Goal: Task Accomplishment & Management: Use online tool/utility

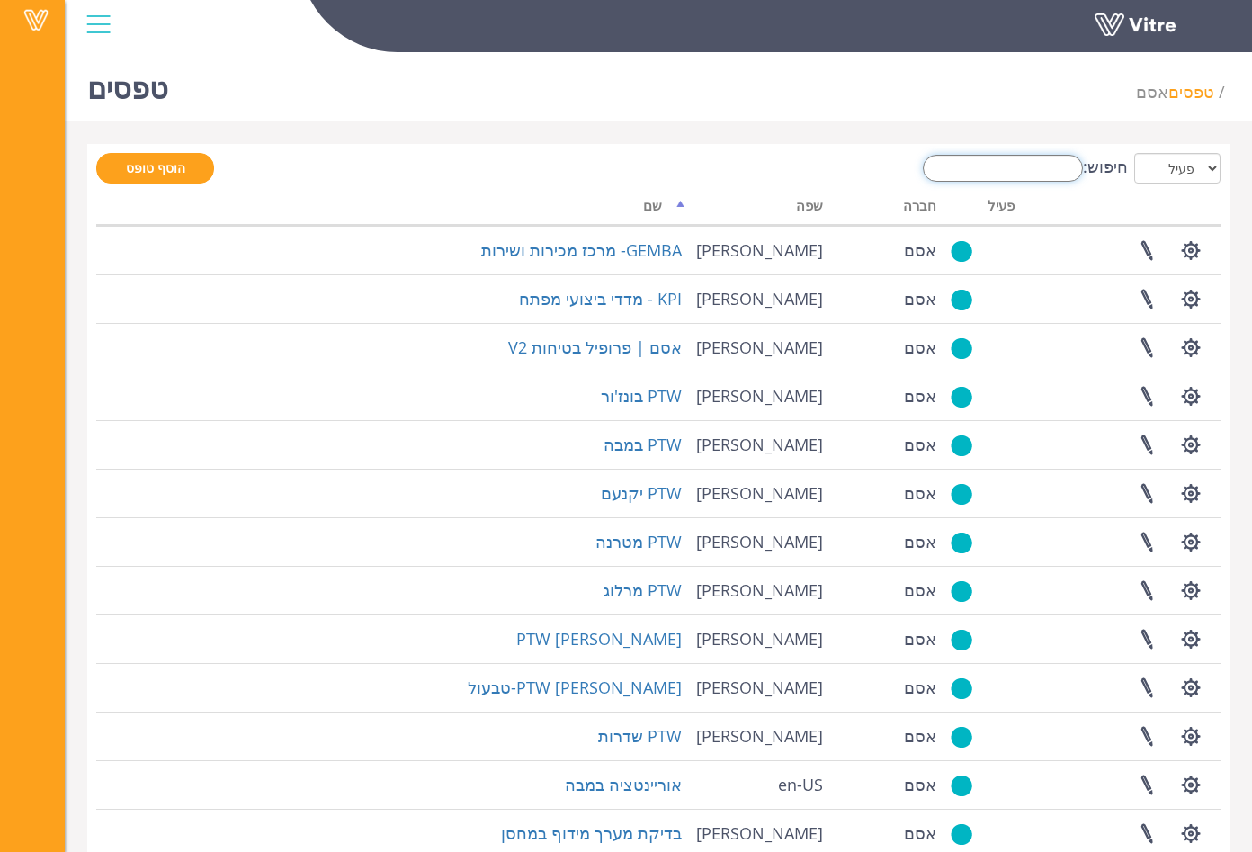
click at [1037, 171] on input "חיפוש:" at bounding box center [1003, 168] width 160 height 27
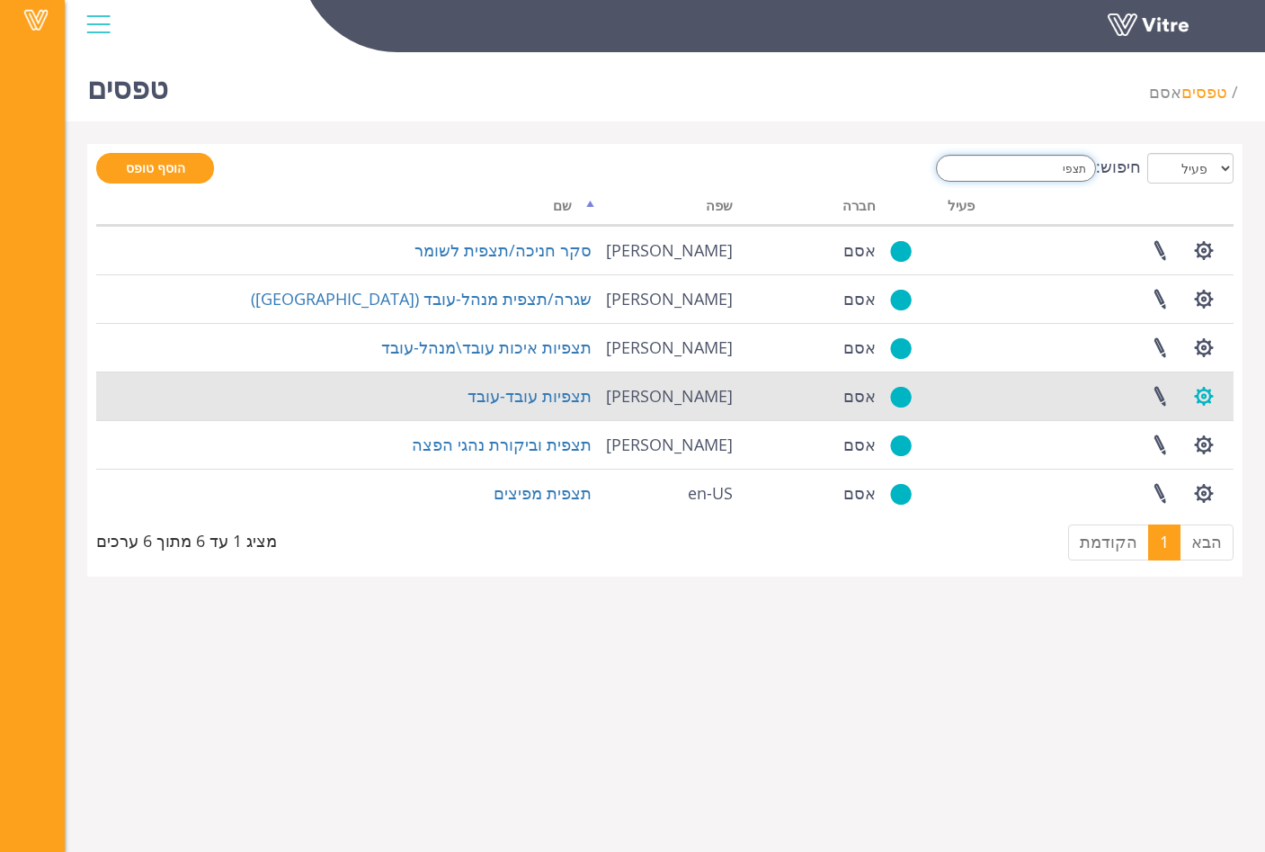
type input "תצפי"
click at [1200, 397] on button "button" at bounding box center [1204, 396] width 45 height 48
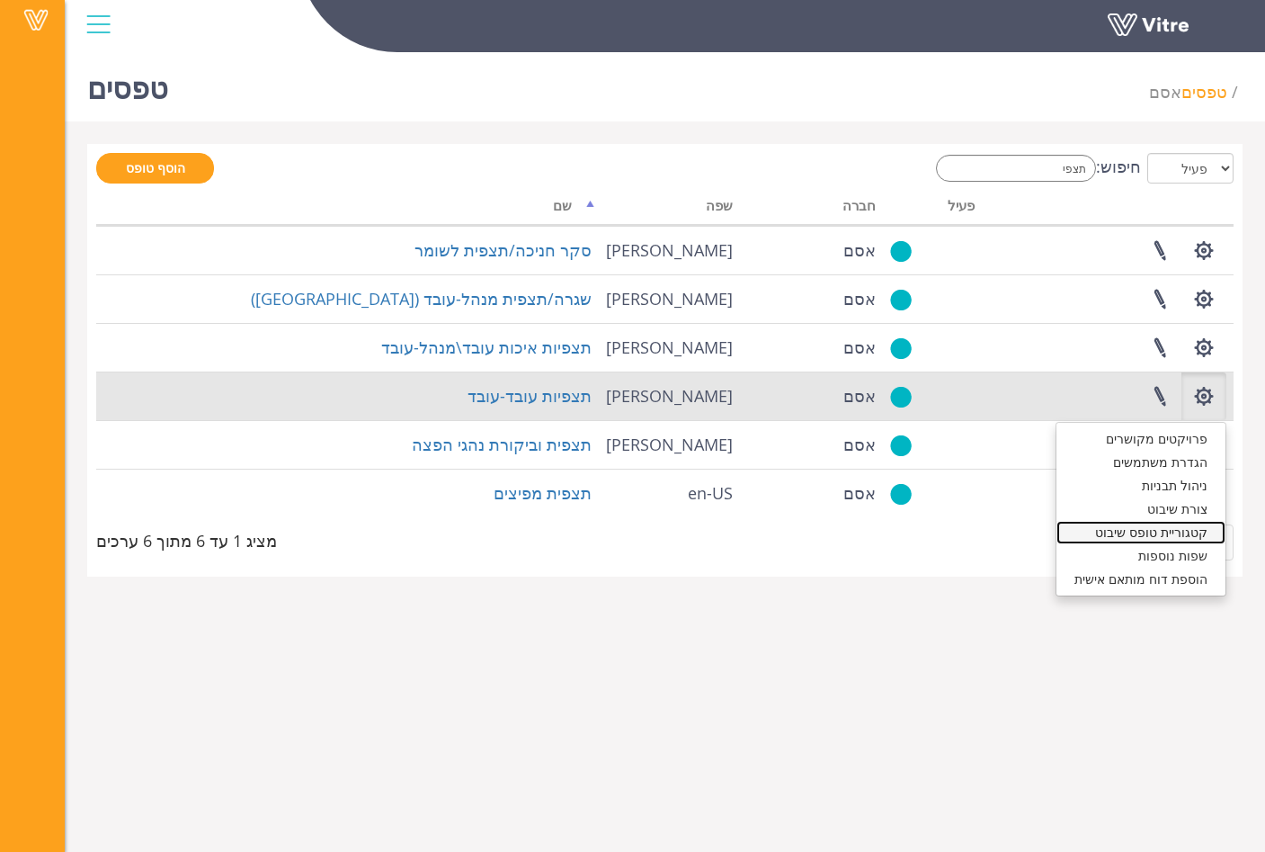
click at [1202, 537] on link "קטגוריית טופס שיבוט" at bounding box center [1141, 532] width 169 height 23
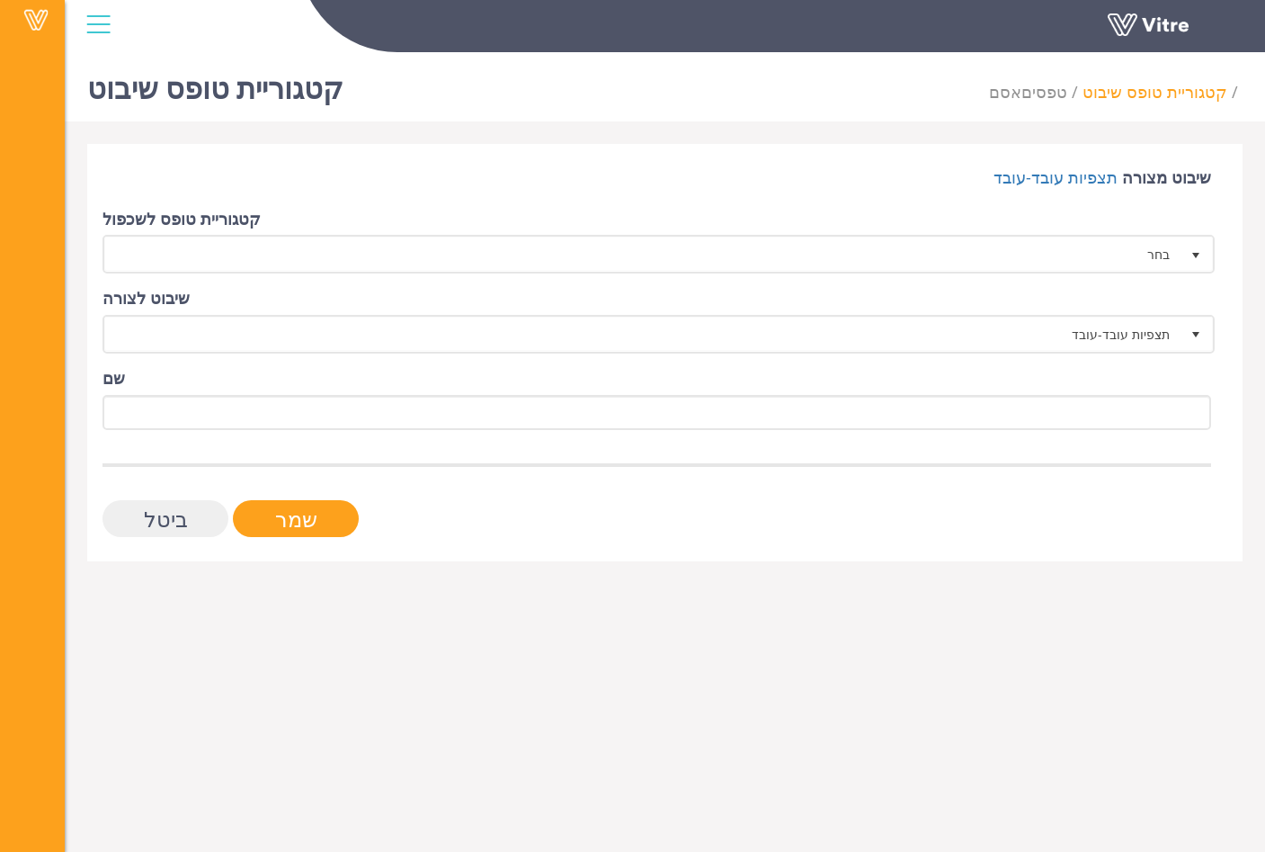
click at [141, 512] on input "Cancel" at bounding box center [166, 518] width 126 height 37
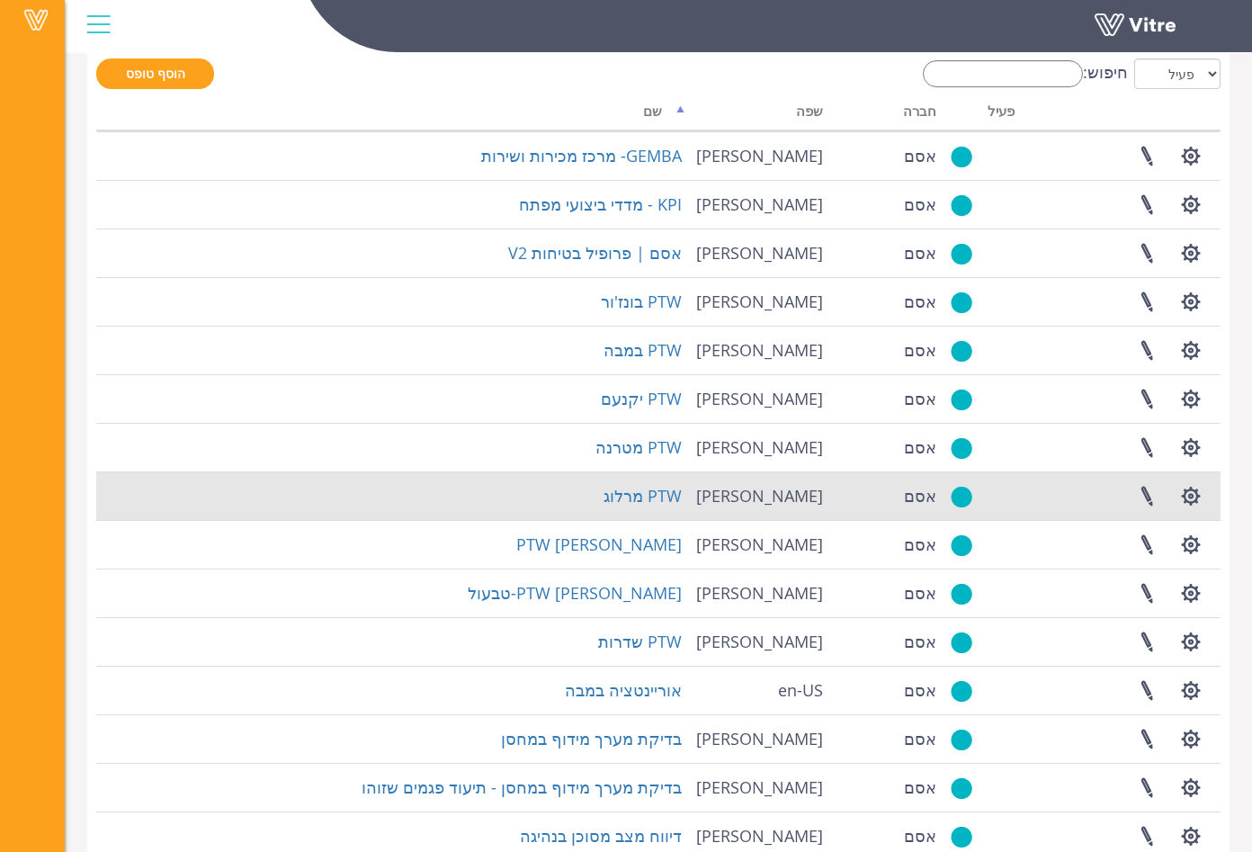
scroll to position [184, 0]
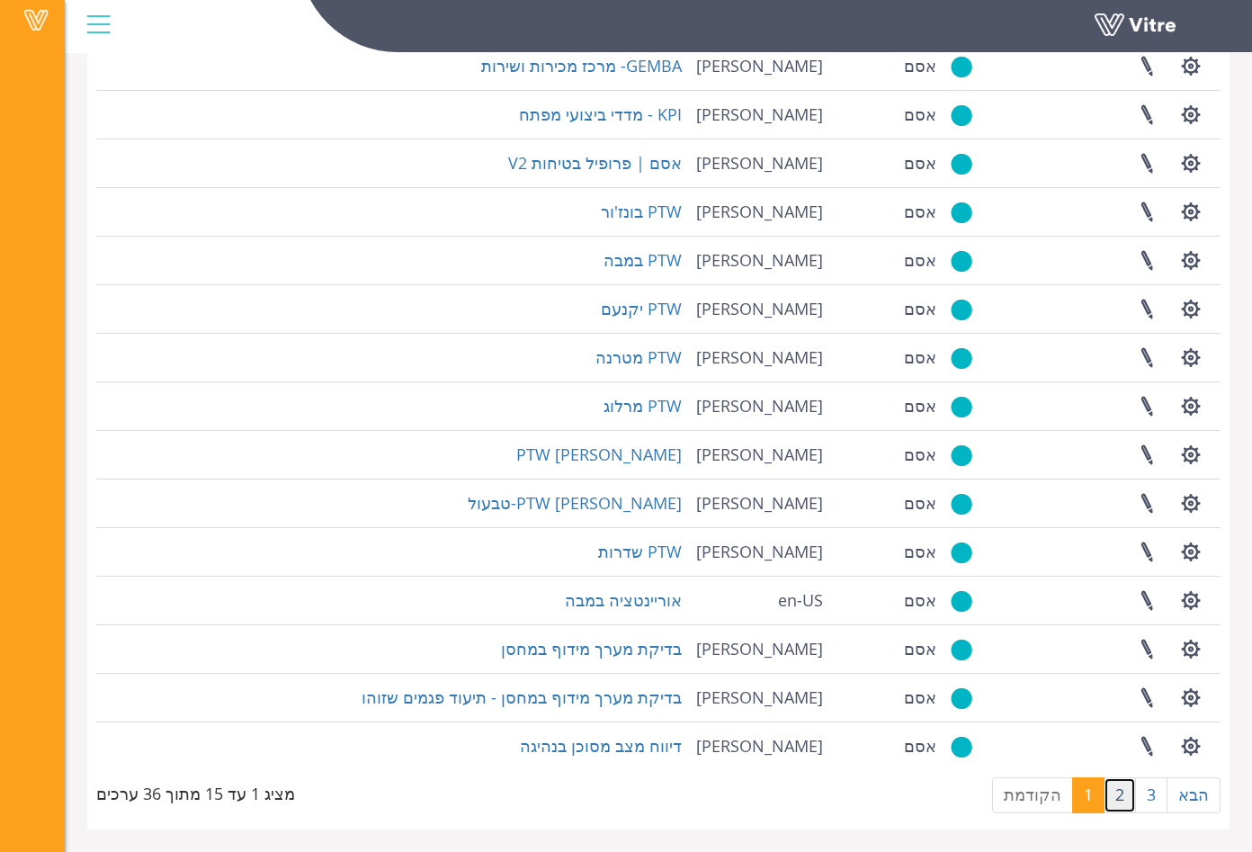
click at [1120, 792] on link "2" at bounding box center [1120, 795] width 32 height 36
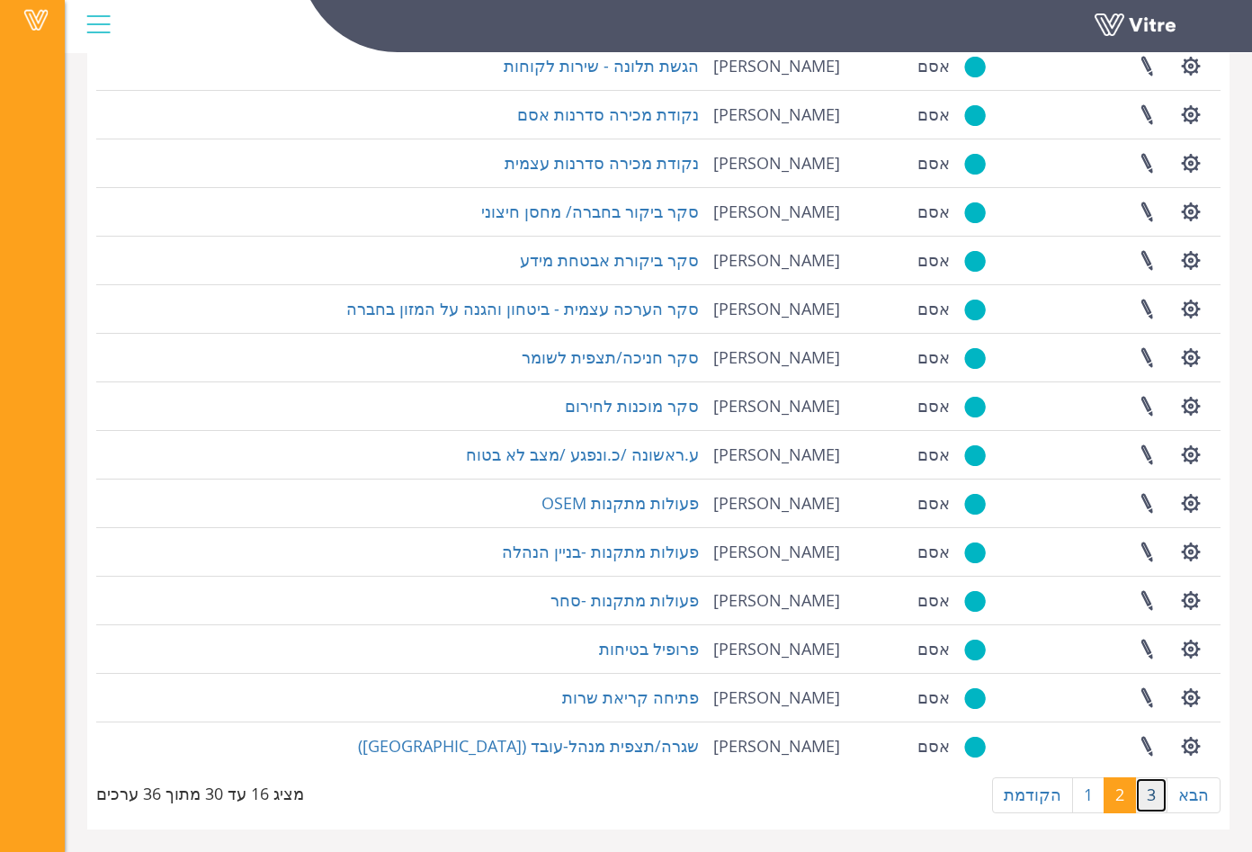
click at [1148, 789] on link "3" at bounding box center [1151, 795] width 32 height 36
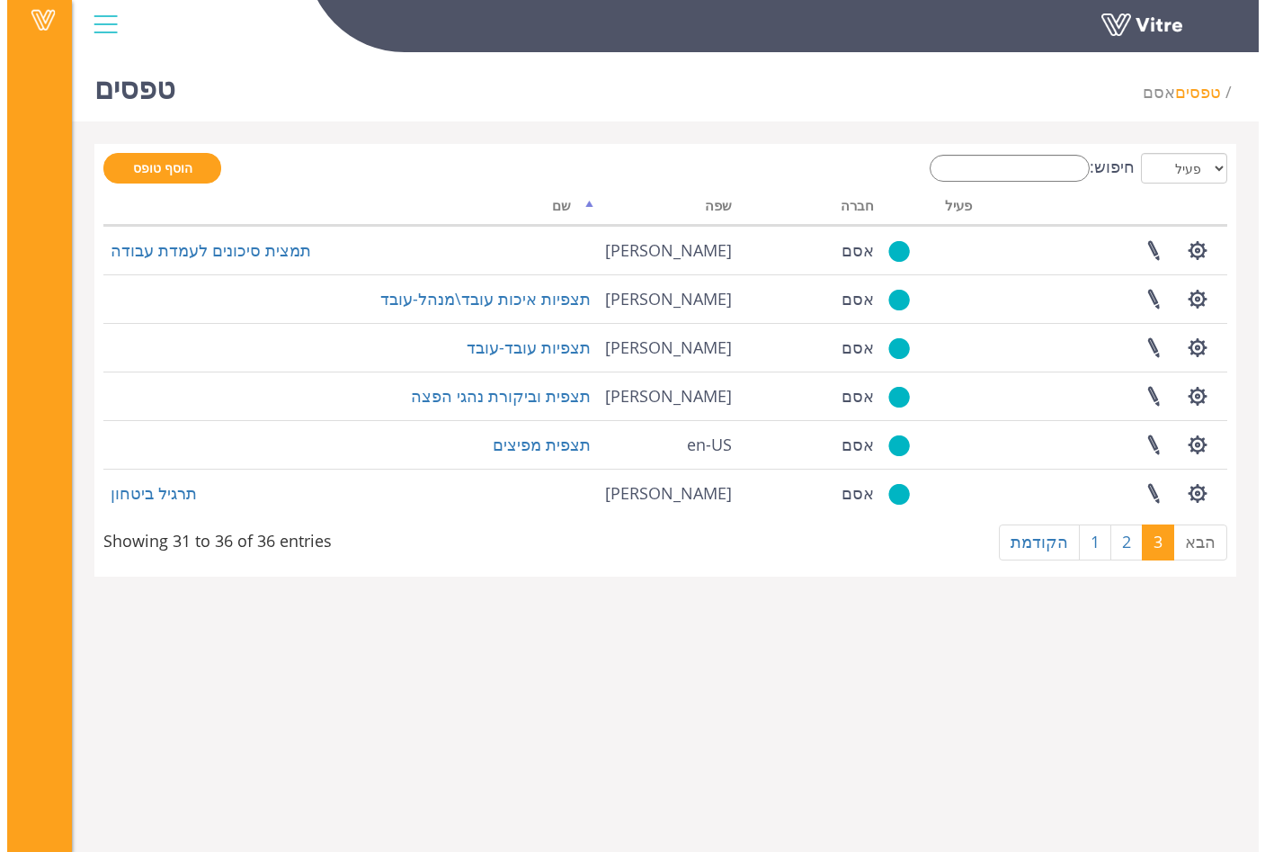
scroll to position [0, 0]
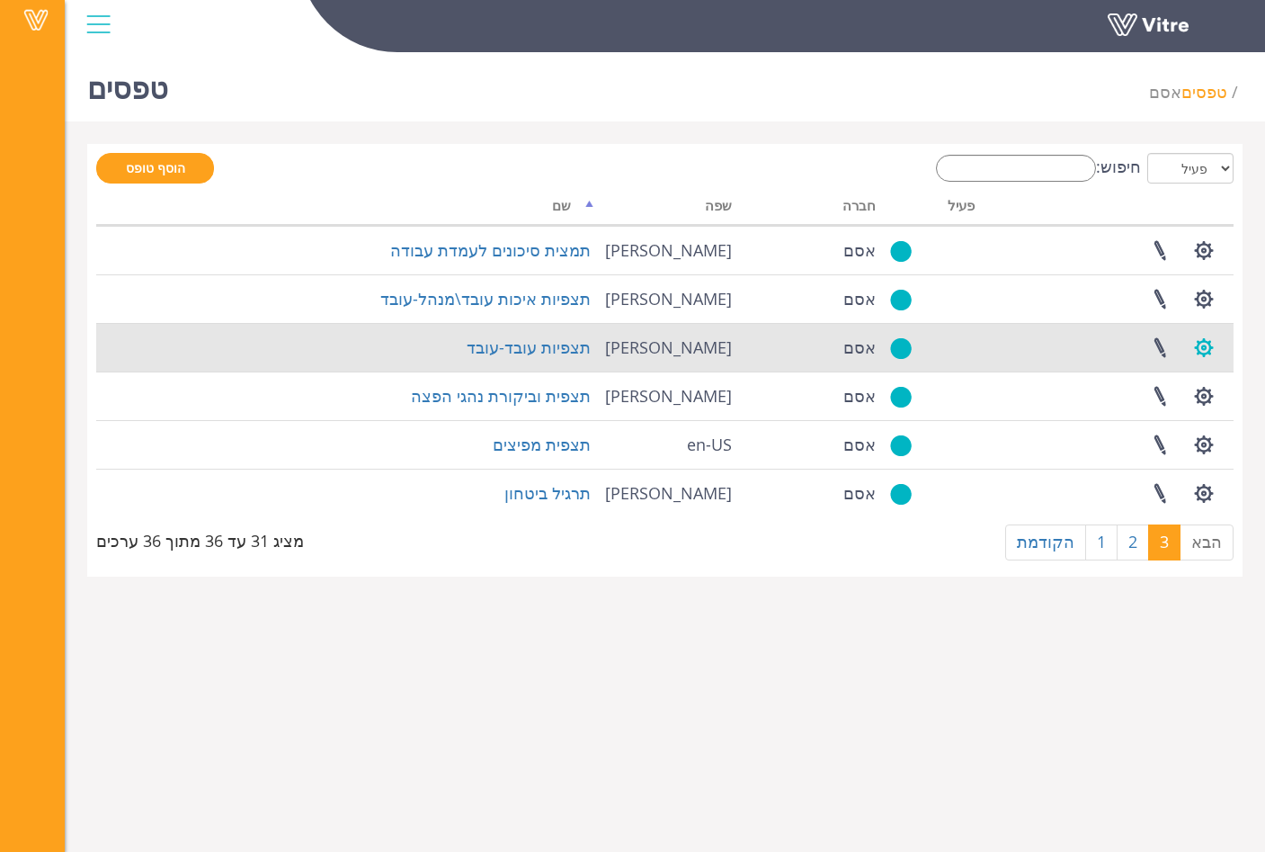
click at [1204, 344] on button "button" at bounding box center [1204, 348] width 45 height 48
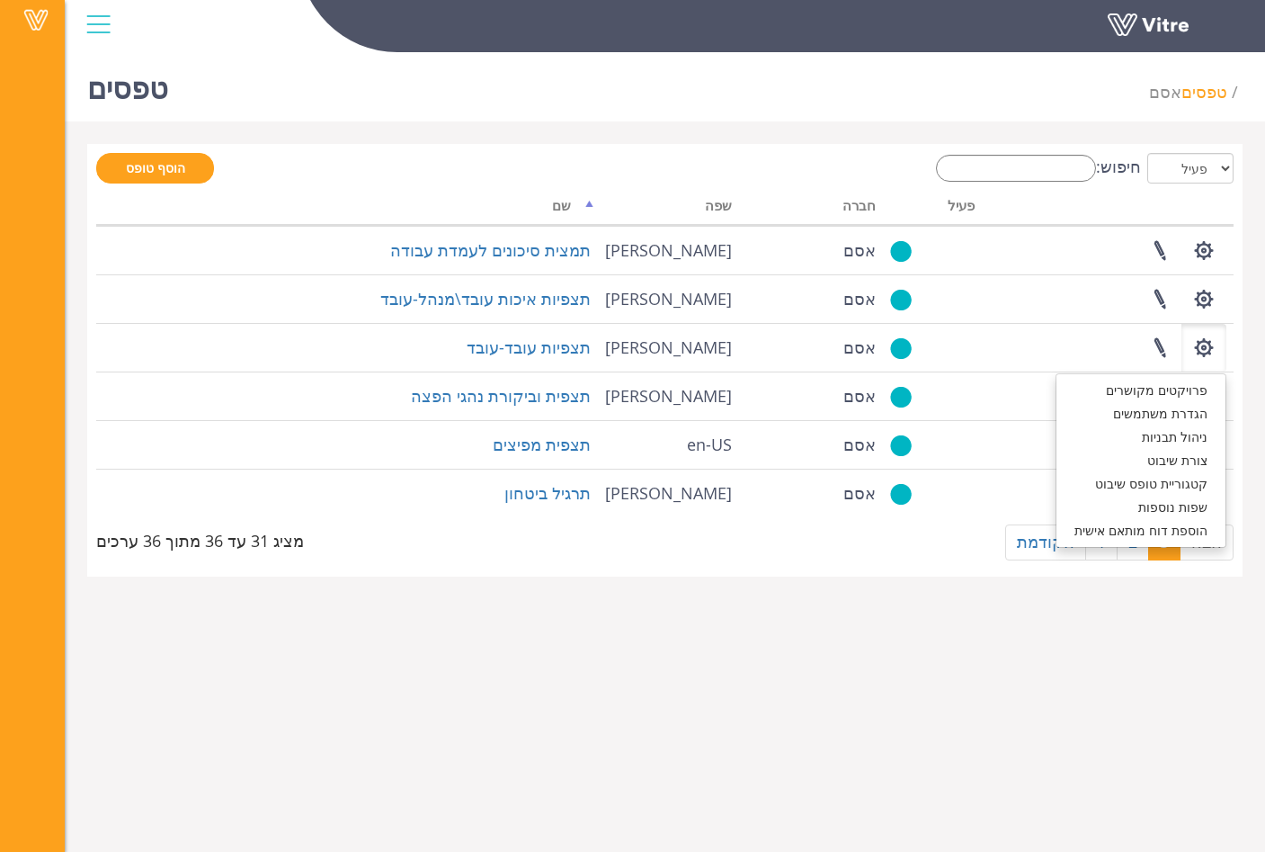
click at [684, 599] on html "Vitre טפסים אסם טפסים הוסף טופס חיפוש: כל פעיל לא פעיל עיבוד... שם שפה חברה פעי…" at bounding box center [632, 299] width 1265 height 599
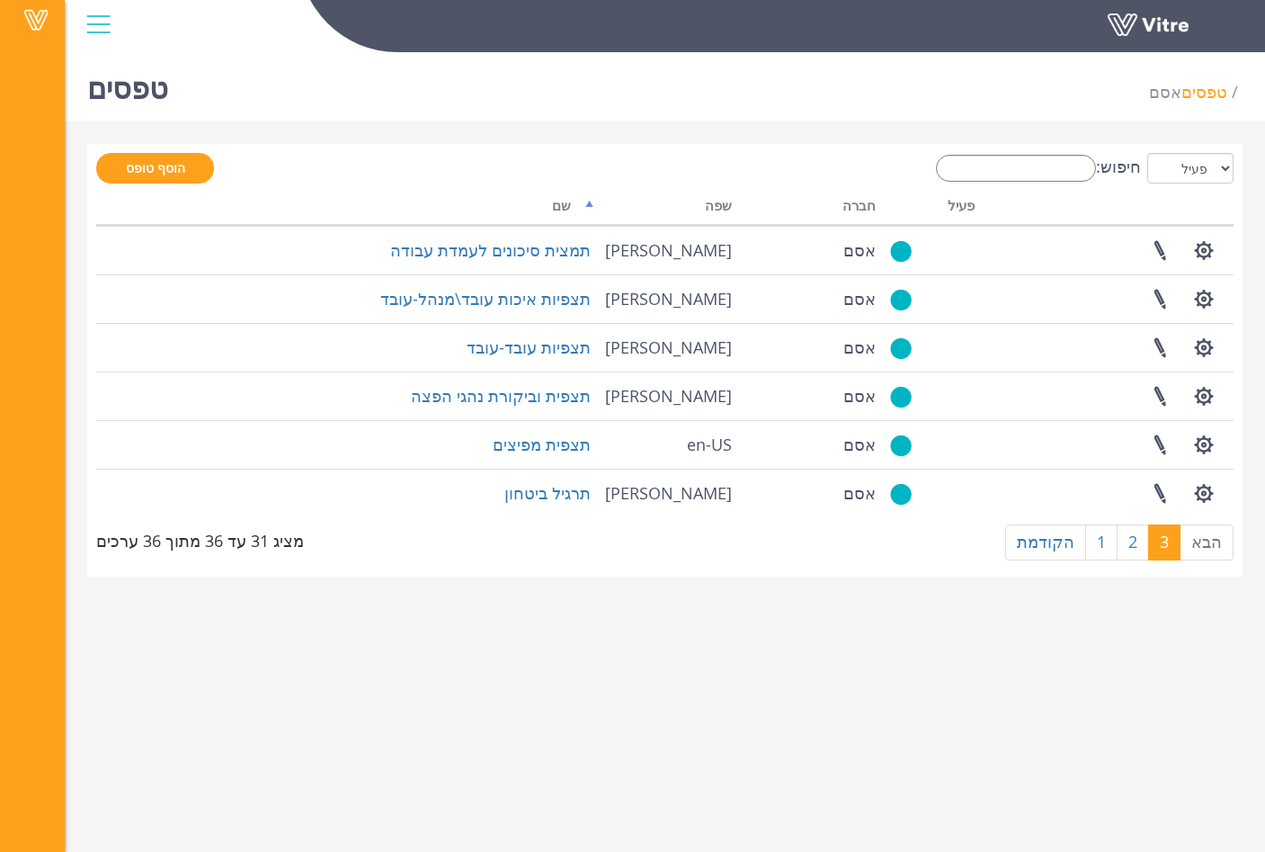
click at [99, 30] on div at bounding box center [98, 24] width 40 height 49
